Goal: Ask a question

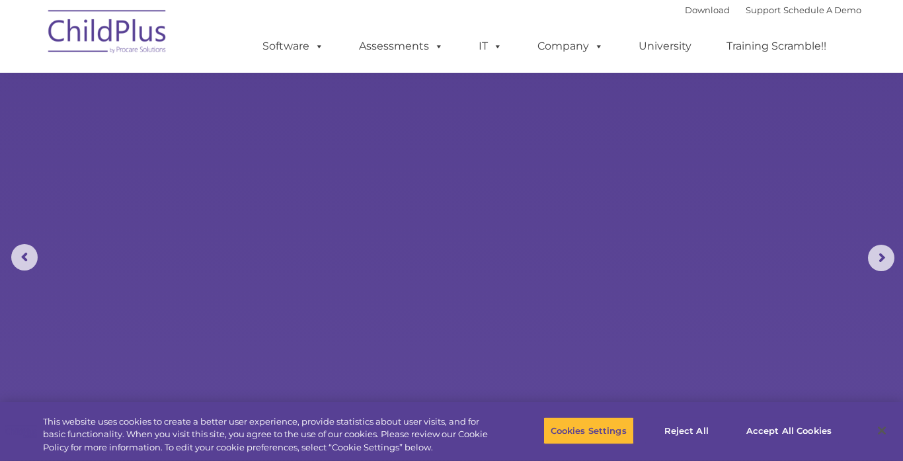
scroll to position [99, 0]
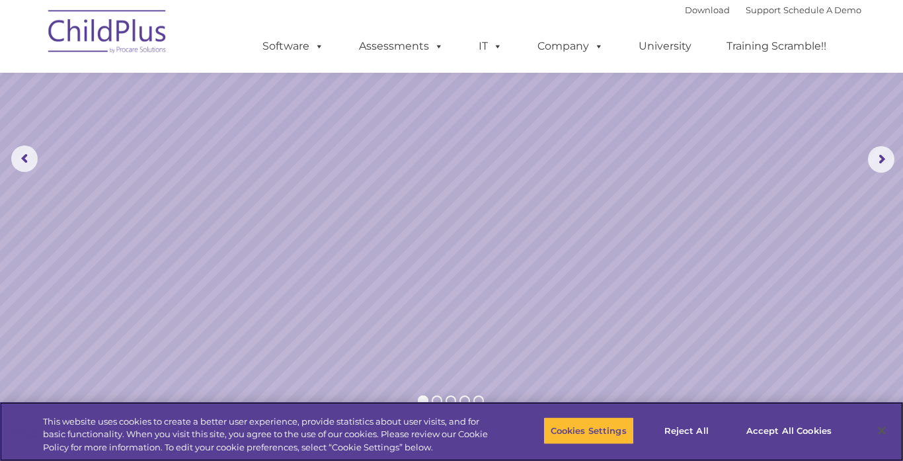
select select "MEDIUM"
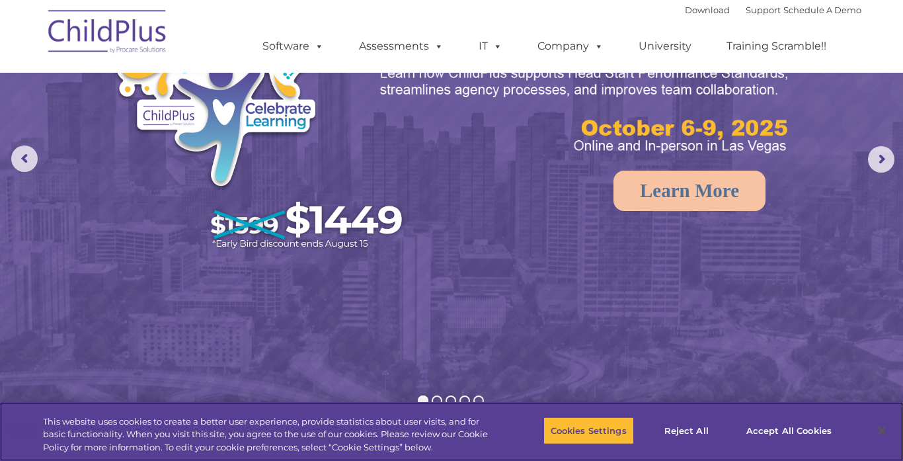
scroll to position [0, 0]
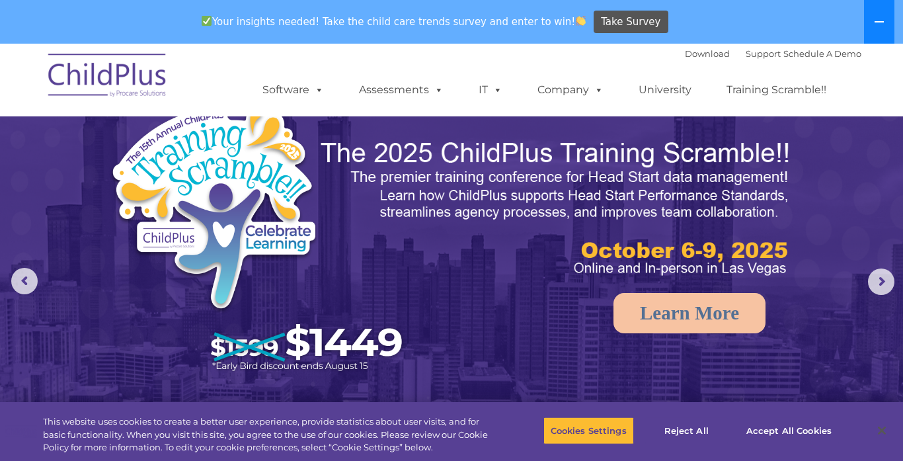
click at [885, 21] on button at bounding box center [879, 22] width 30 height 44
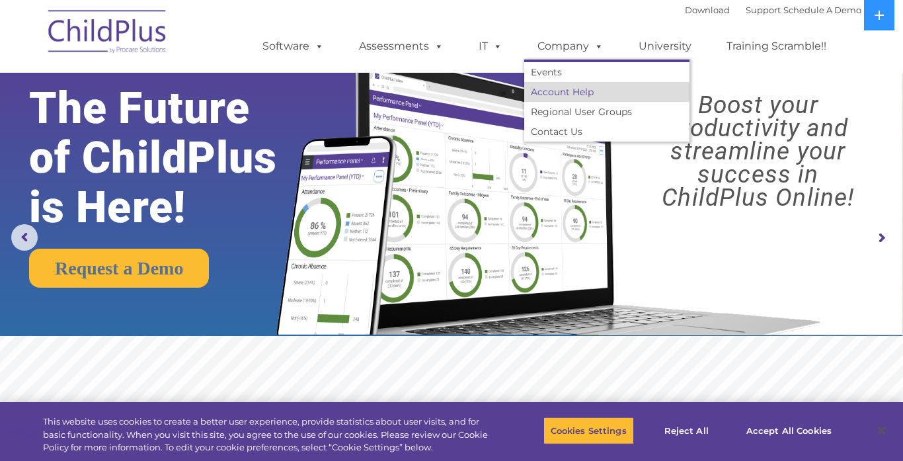
click at [581, 91] on link "Account Help" at bounding box center [606, 92] width 165 height 20
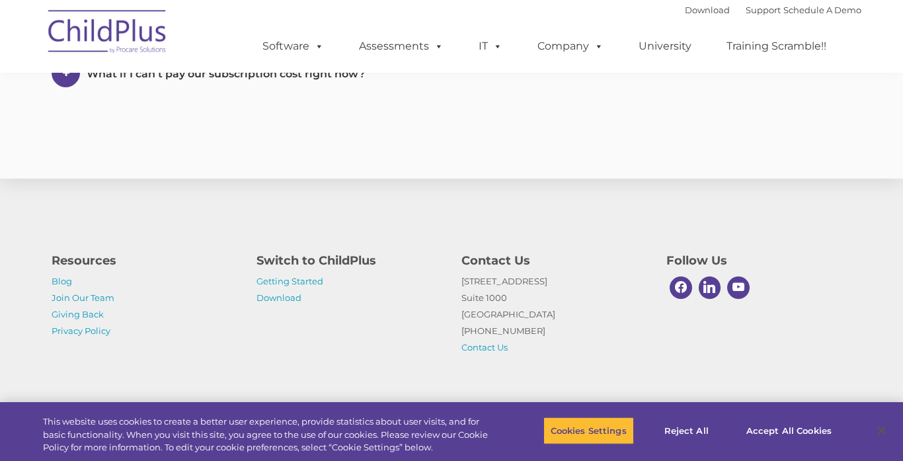
scroll to position [804, 0]
select select "MEDIUM"
